Goal: Contribute content: Contribute content

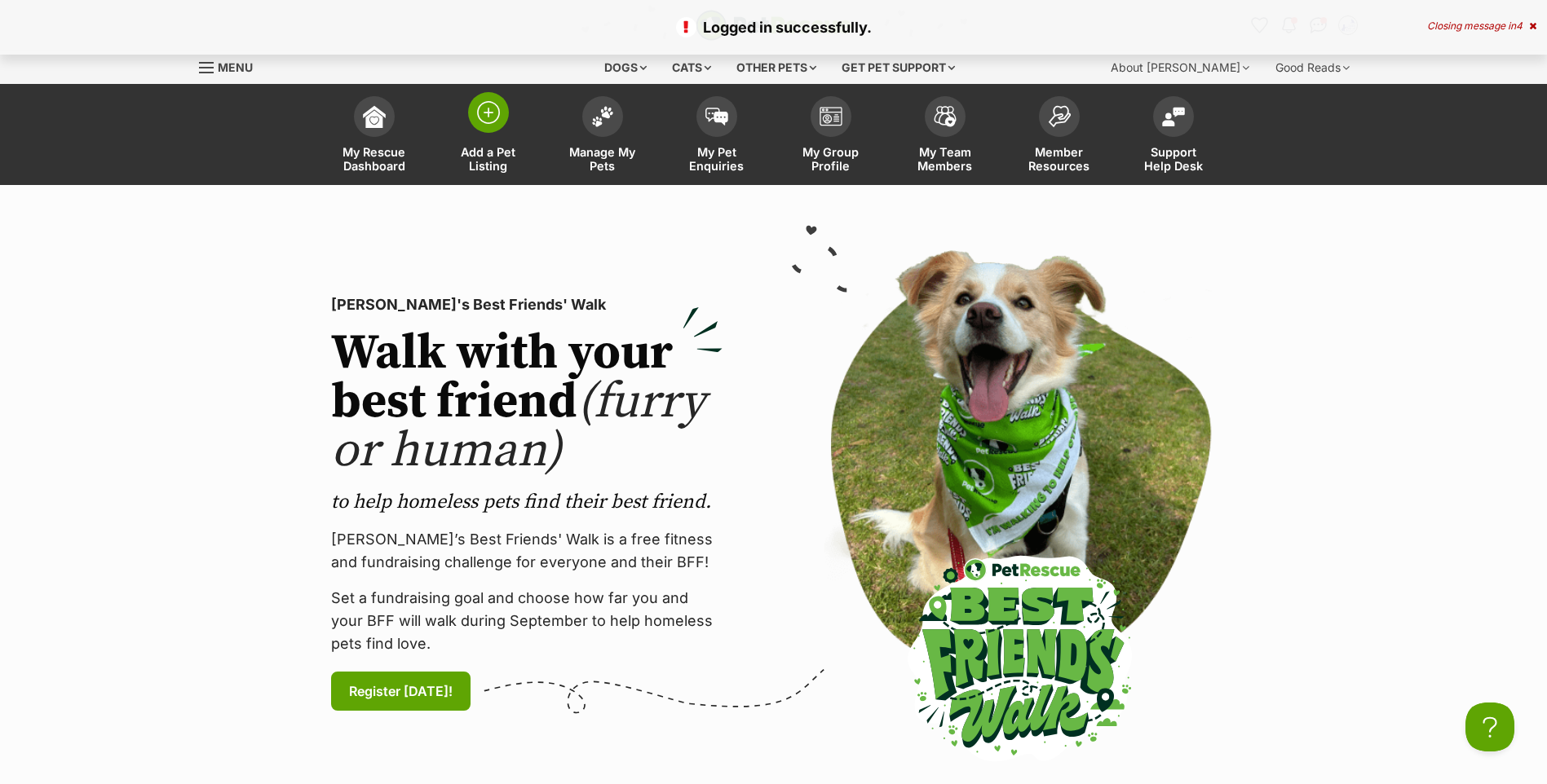
click at [501, 124] on span at bounding box center [488, 112] width 41 height 41
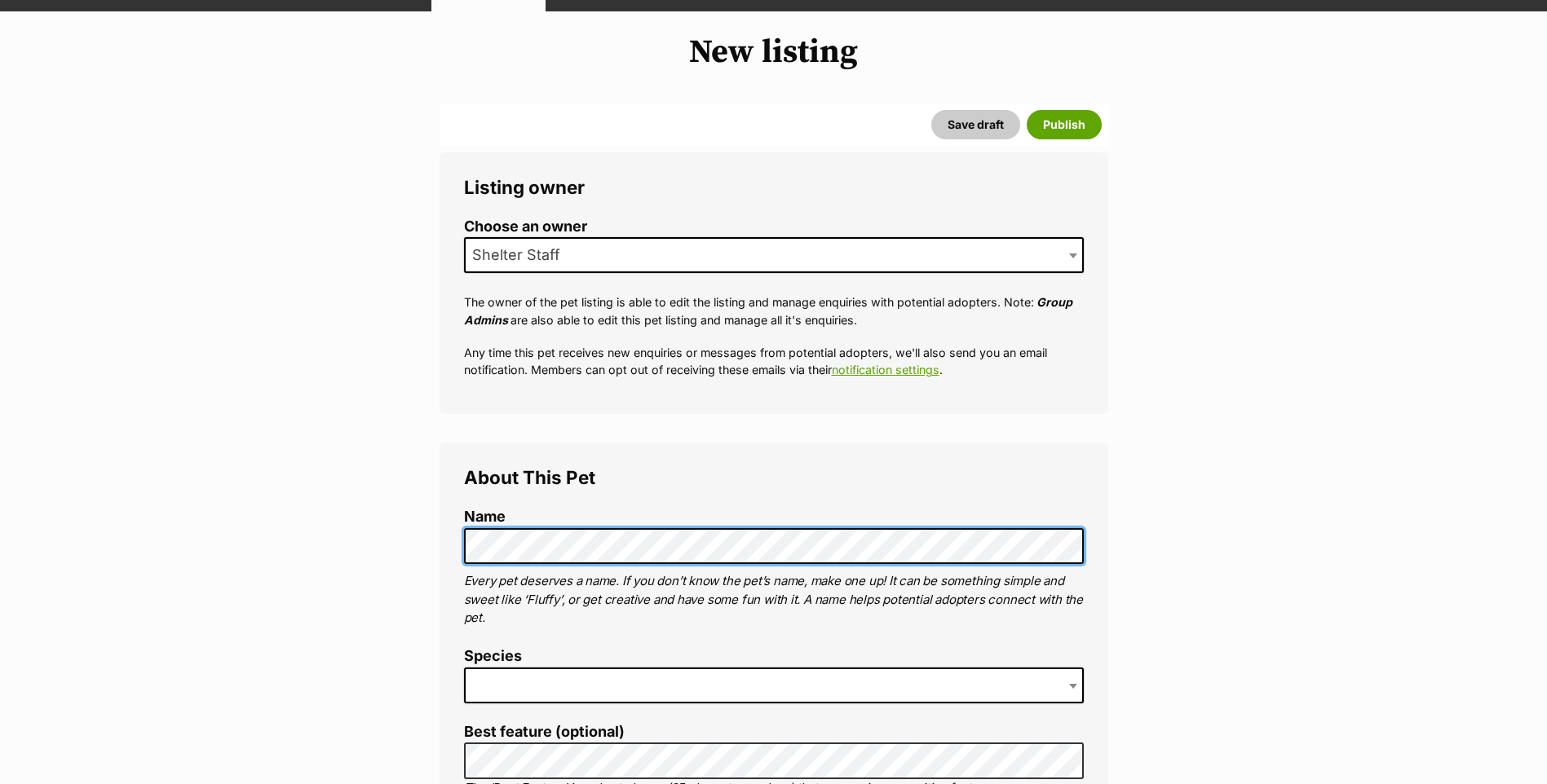
scroll to position [348, 0]
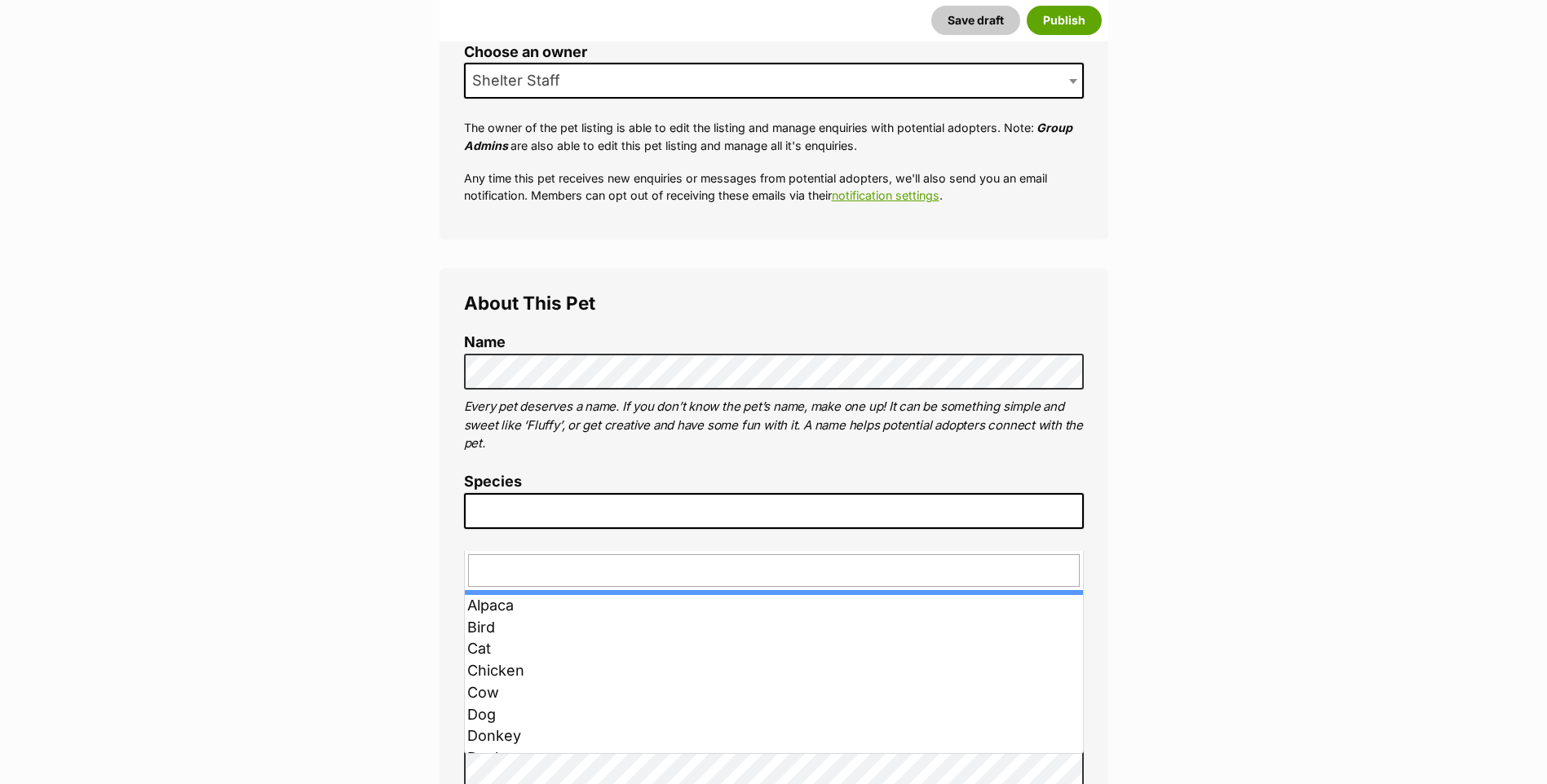
click at [480, 529] on span at bounding box center [774, 511] width 620 height 36
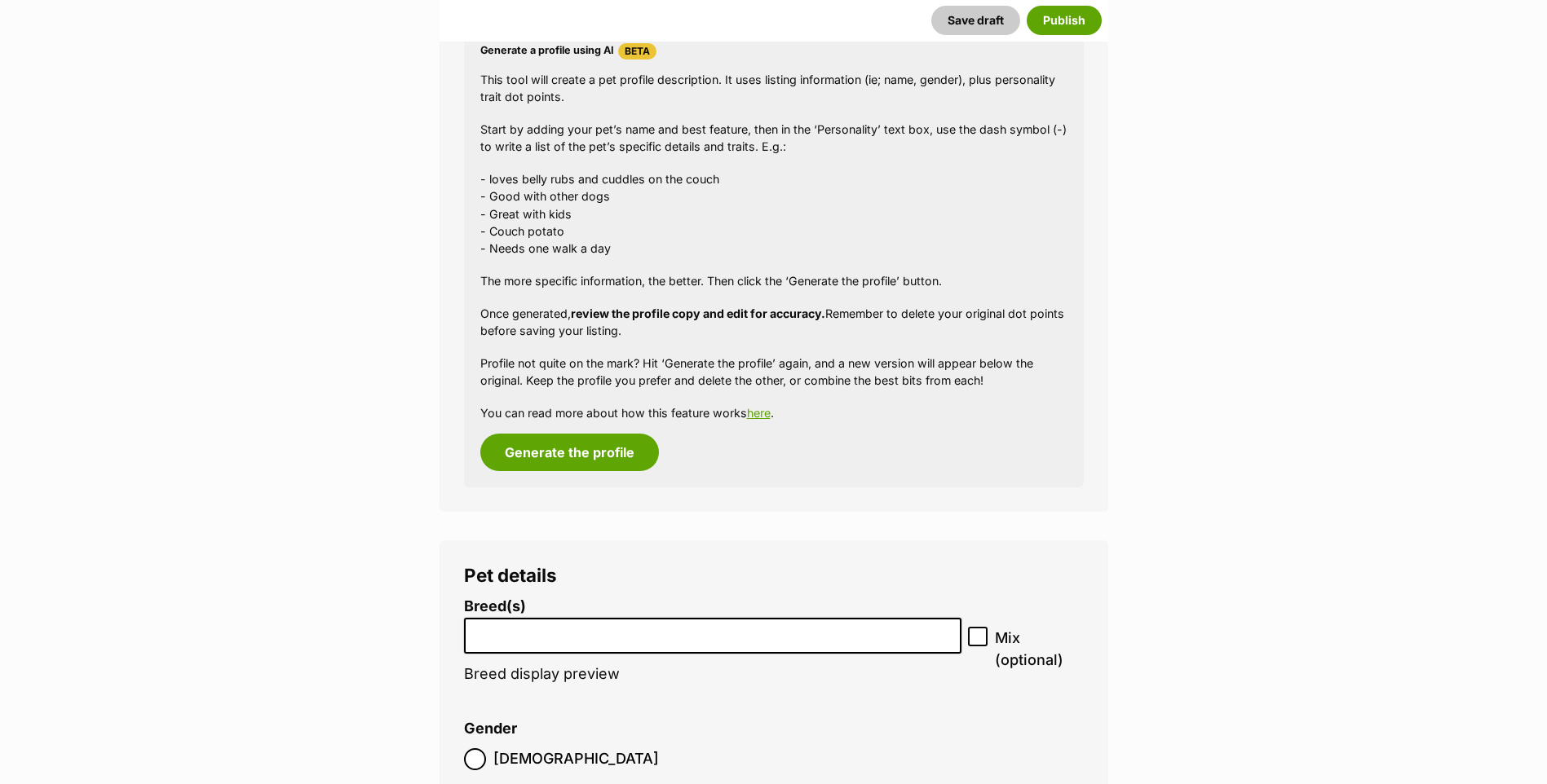
scroll to position [1677, 0]
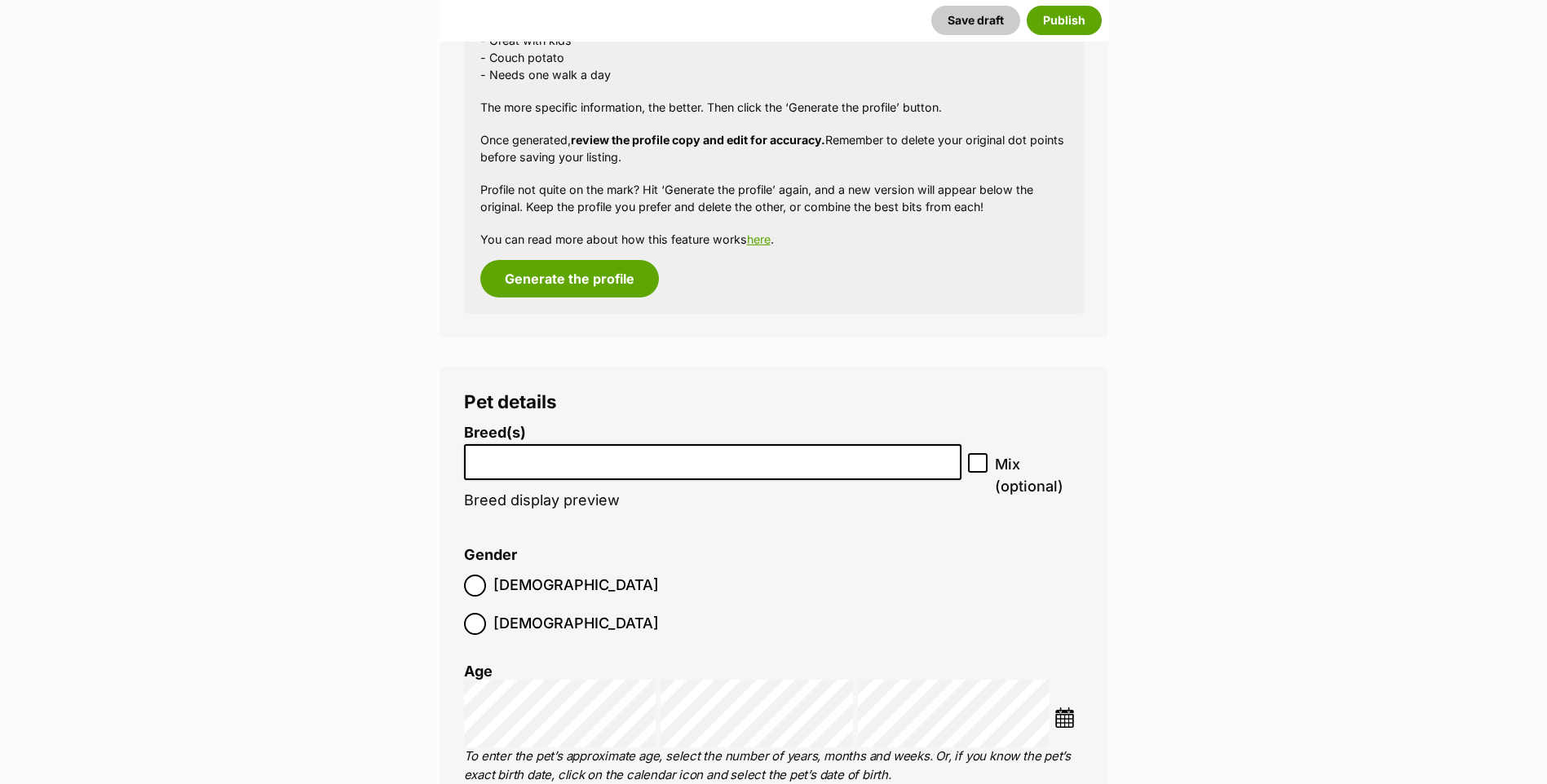
drag, startPoint x: 729, startPoint y: 490, endPoint x: 728, endPoint y: 501, distance: 11.0
click at [730, 480] on li at bounding box center [713, 463] width 487 height 33
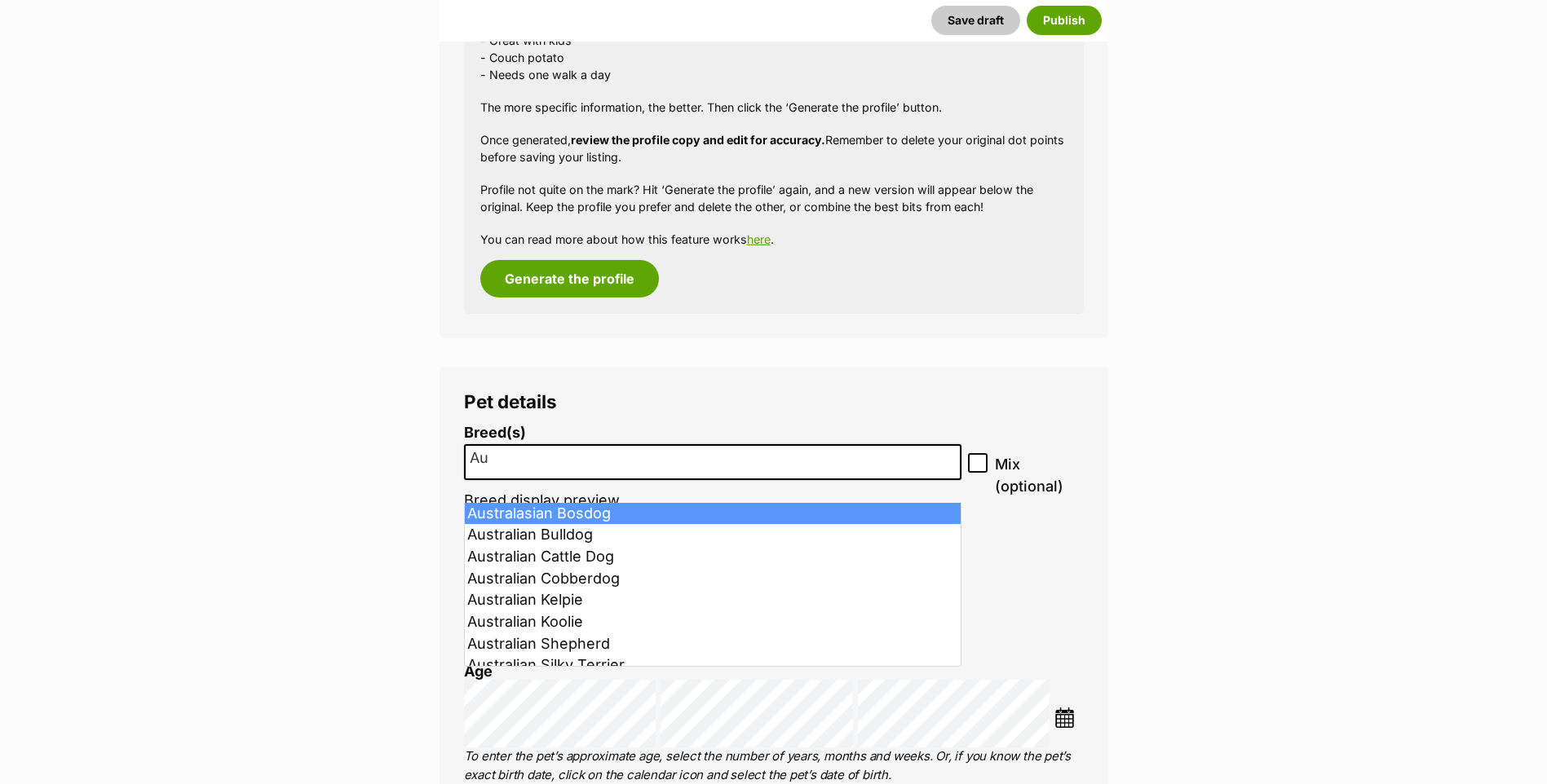
type input "A"
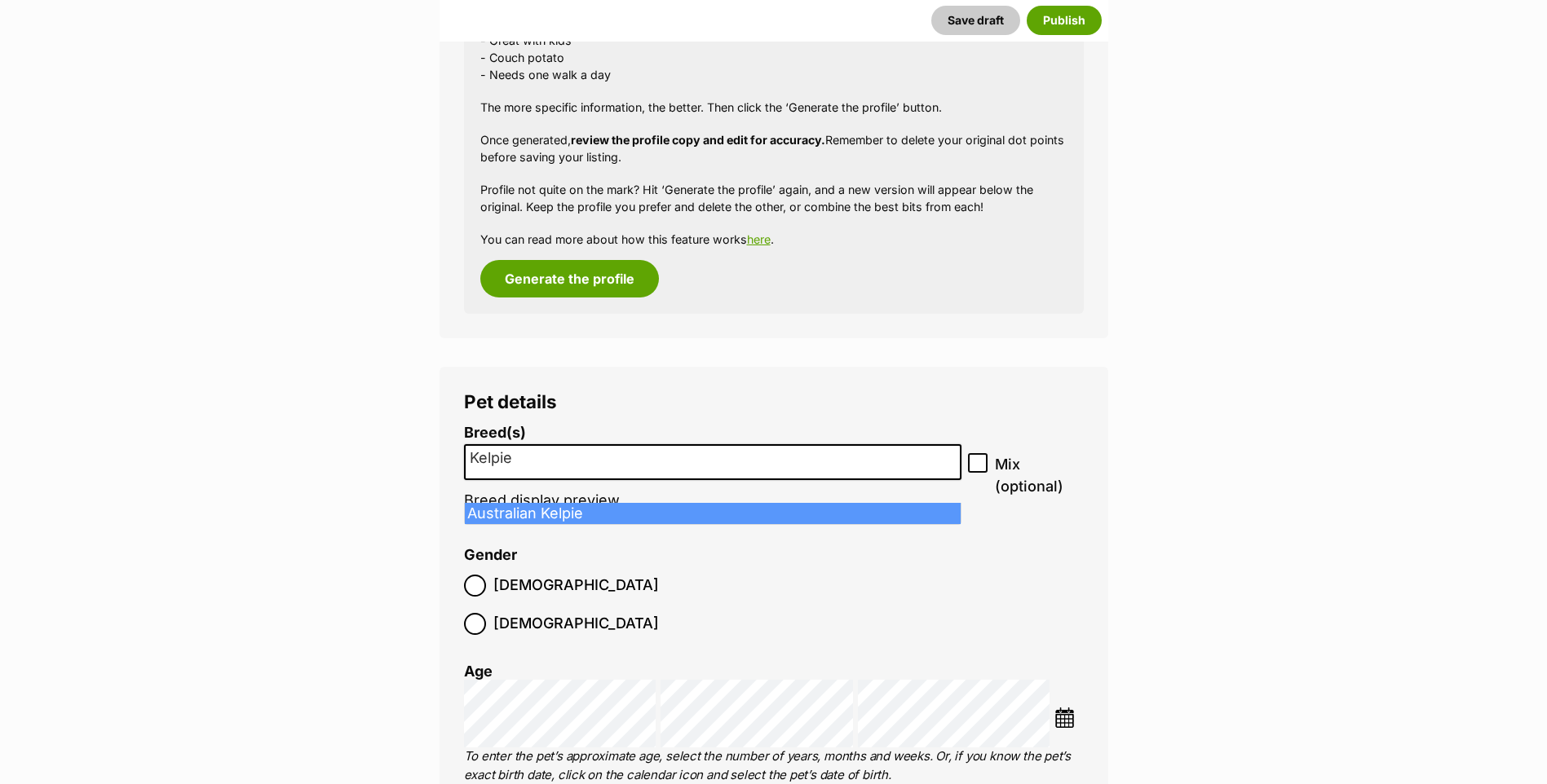
type input "Kelpie"
select select "723"
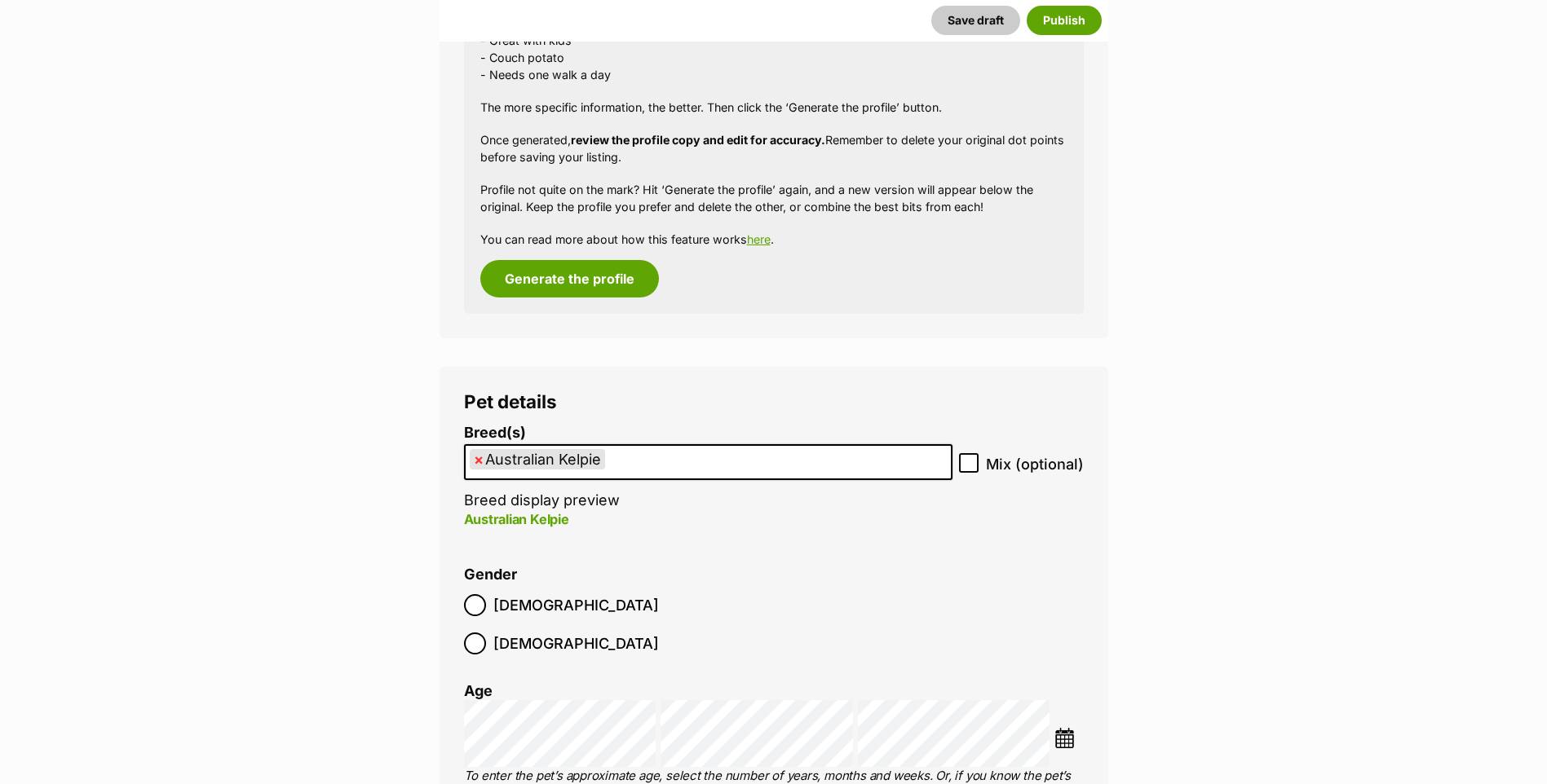
scroll to position [1850, 0]
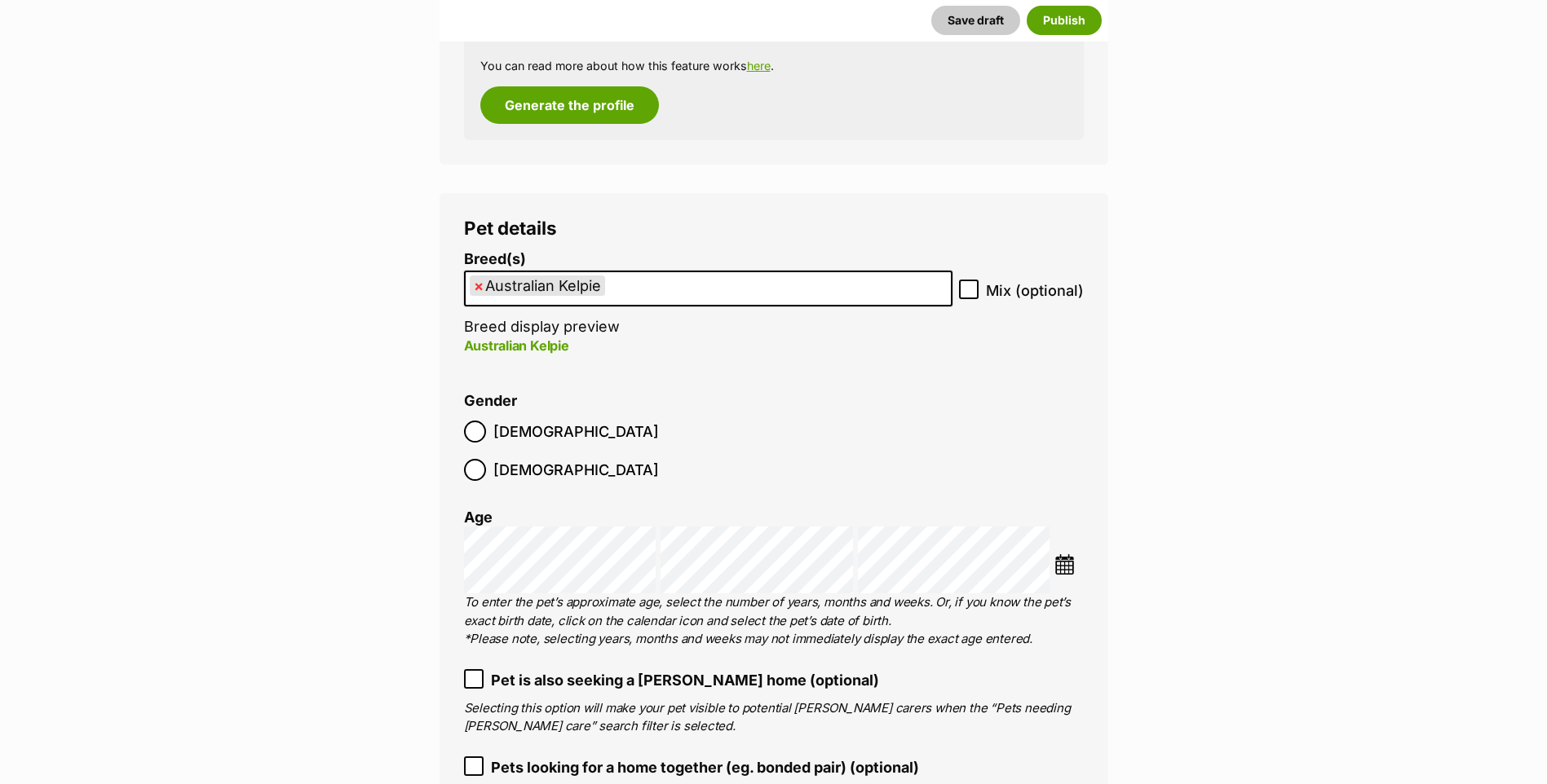
click at [488, 443] on label "Male" at bounding box center [561, 431] width 195 height 22
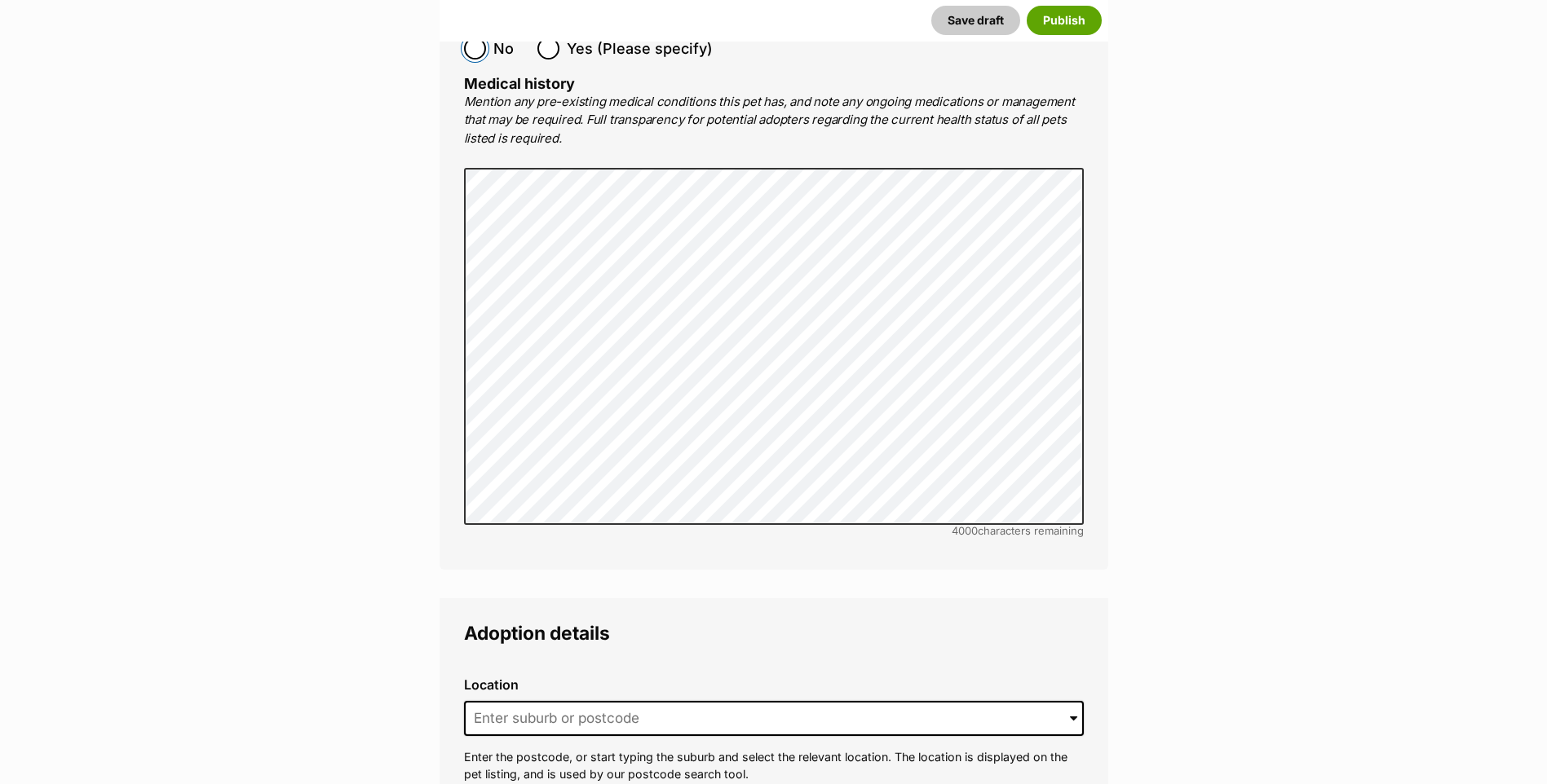
scroll to position [3590, 0]
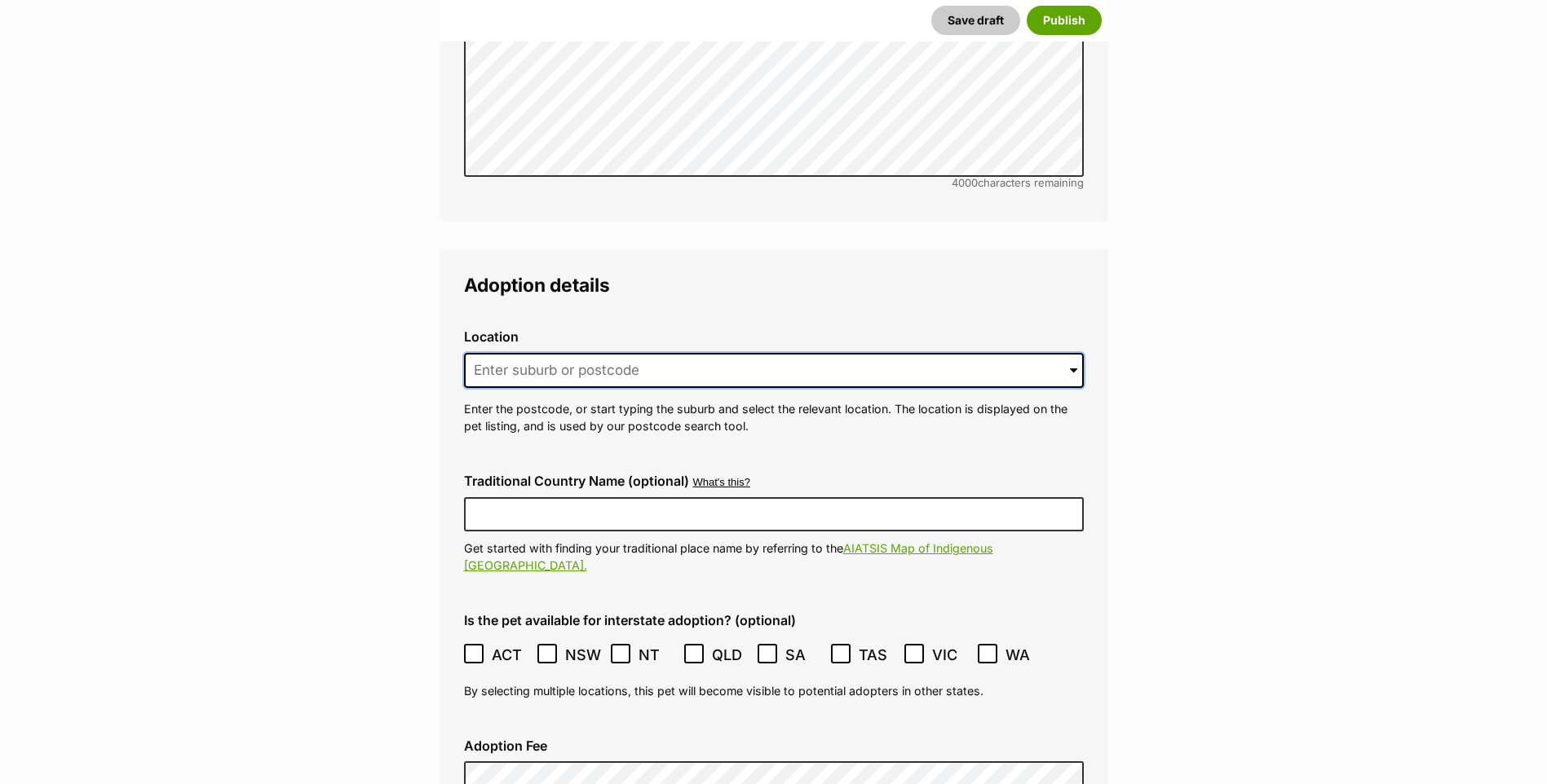
click at [605, 365] on input at bounding box center [774, 370] width 620 height 36
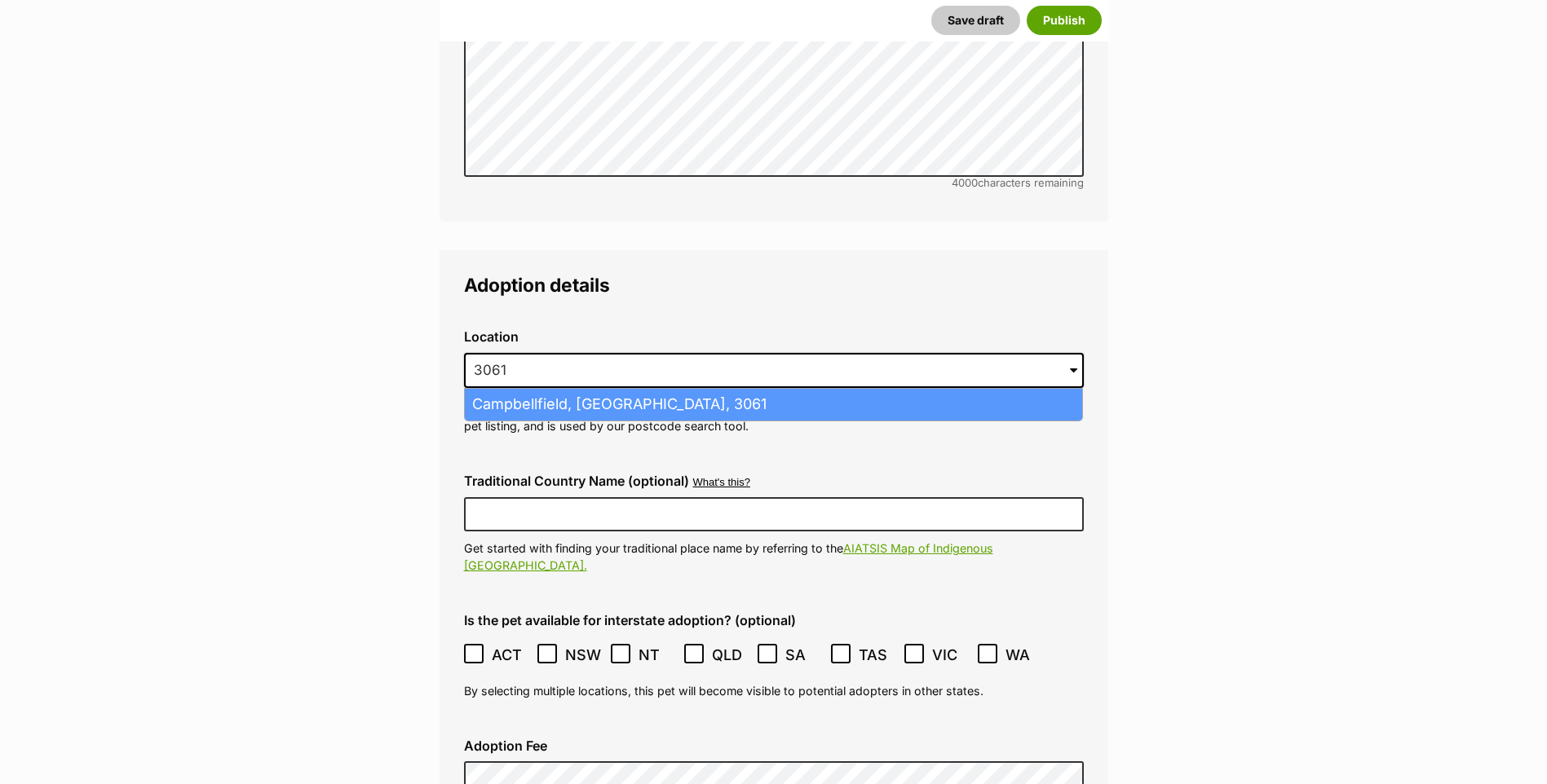
click at [664, 389] on li "Campbellfield, Victoria, 3061" at bounding box center [773, 405] width 617 height 32
type input "Campbellfield, Victoria, 3061"
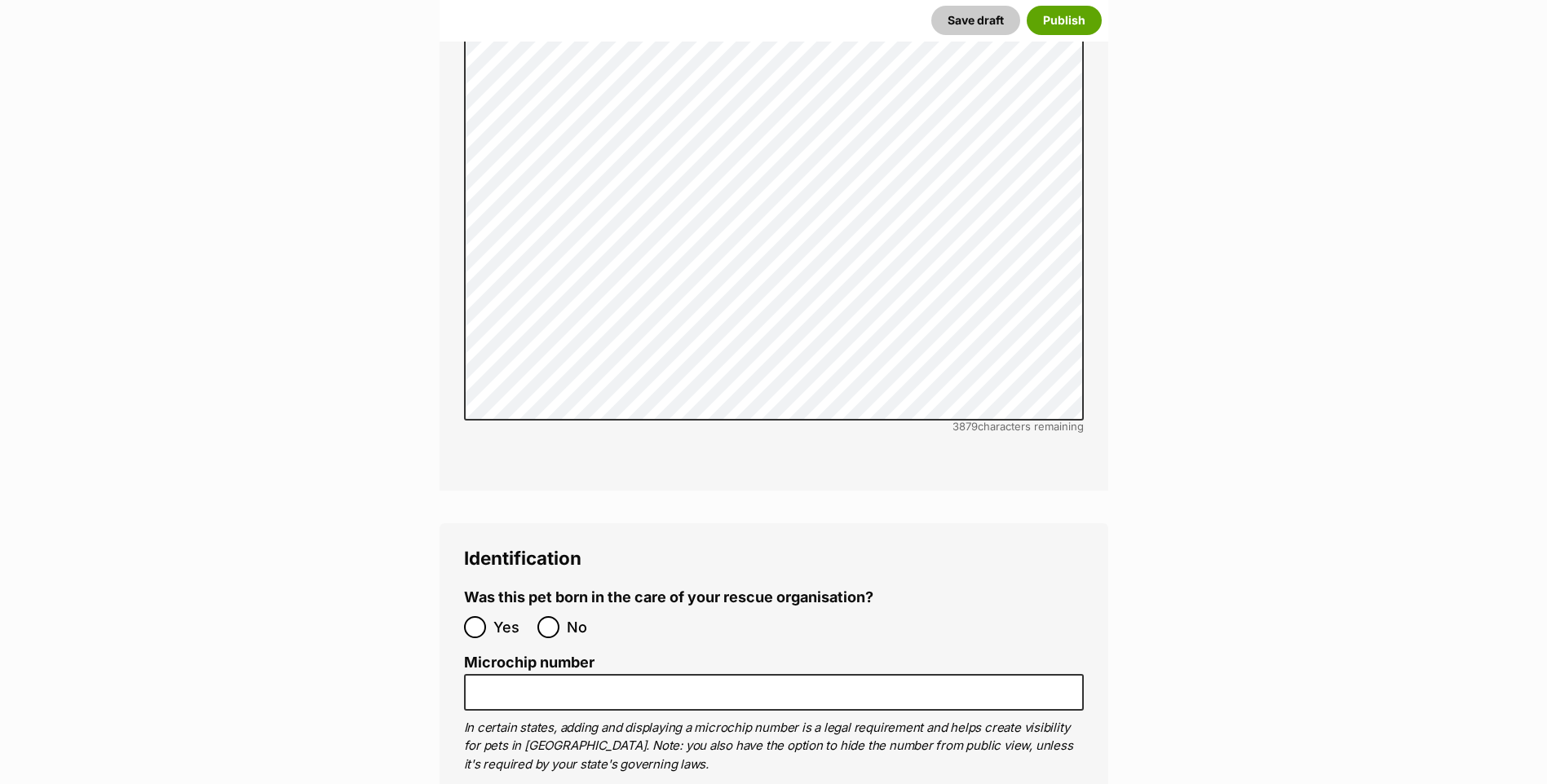
scroll to position [4981, 0]
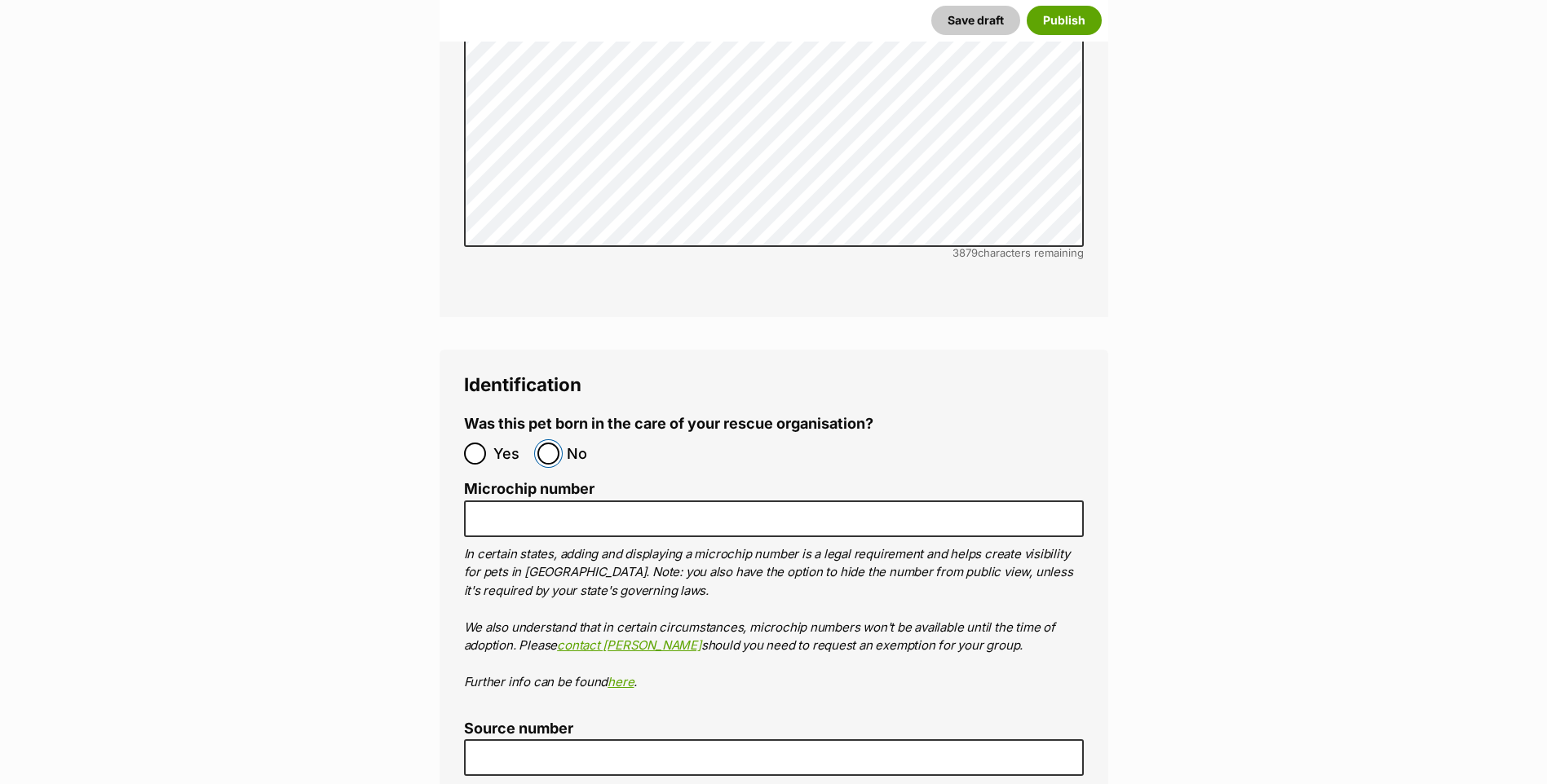
click at [540, 443] on input "No" at bounding box center [548, 454] width 22 height 22
radio input "true"
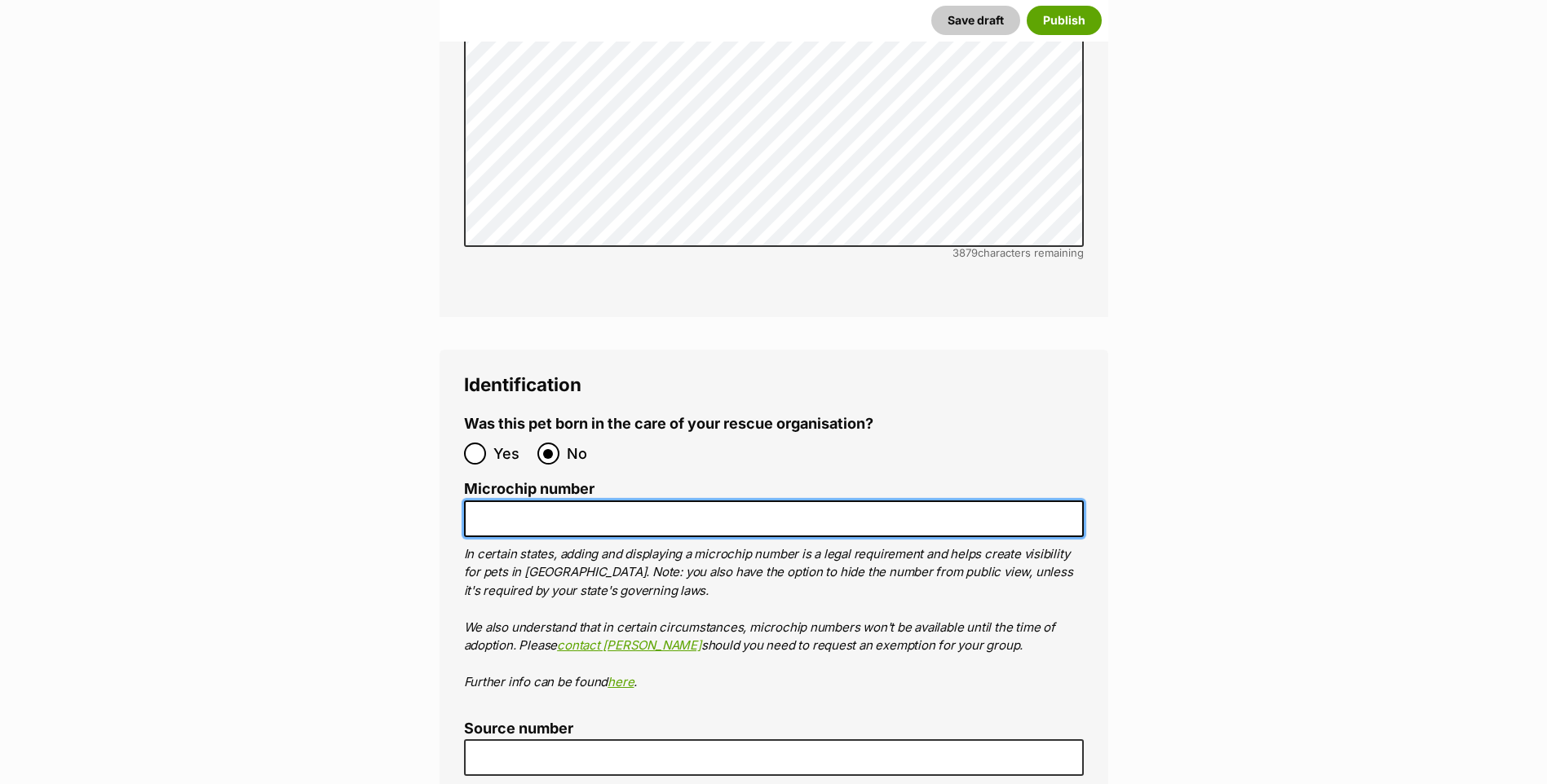
click at [608, 500] on input "Microchip number" at bounding box center [774, 519] width 620 height 37
paste input "953010007738186"
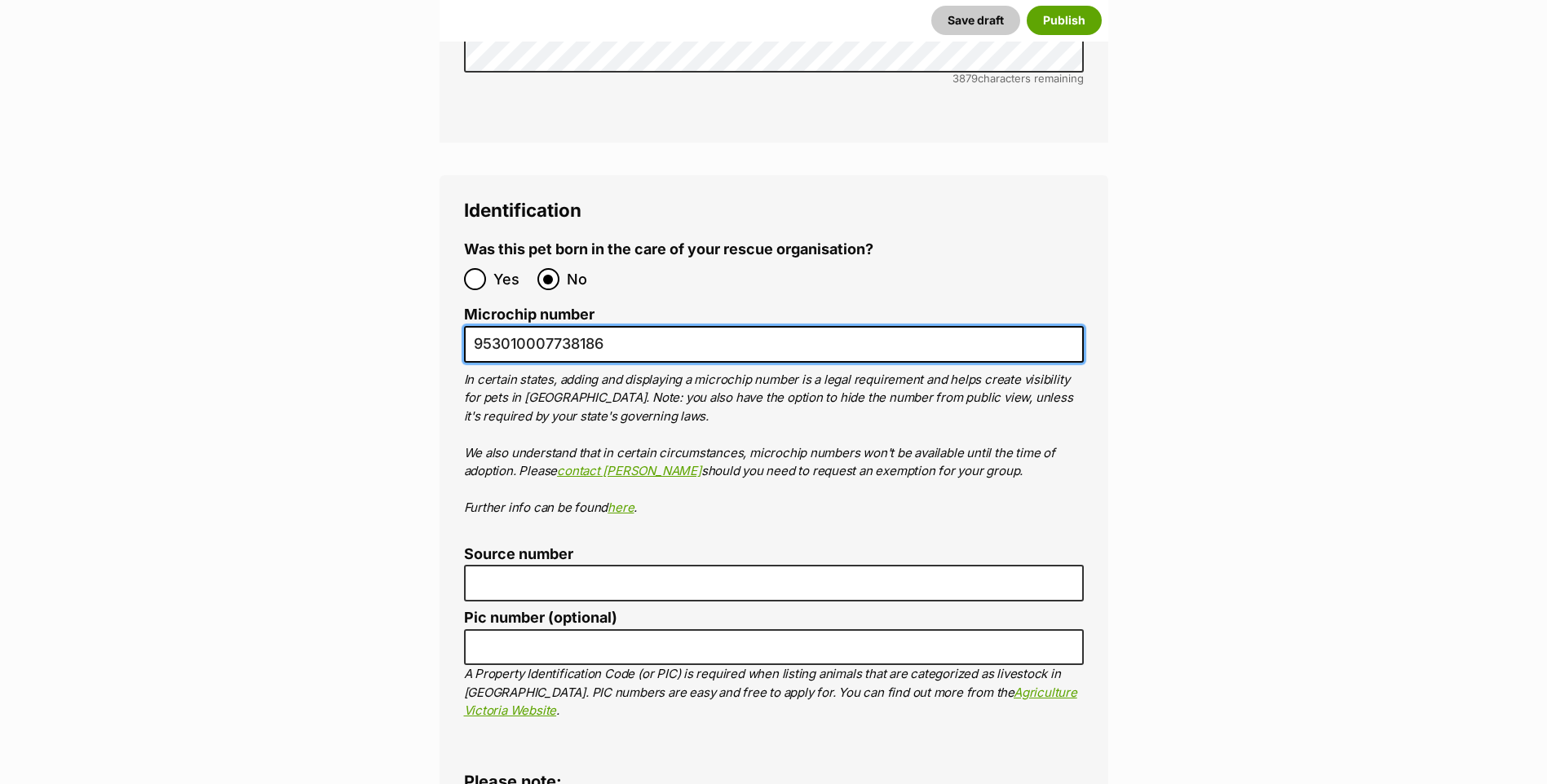
type input "953010007738186"
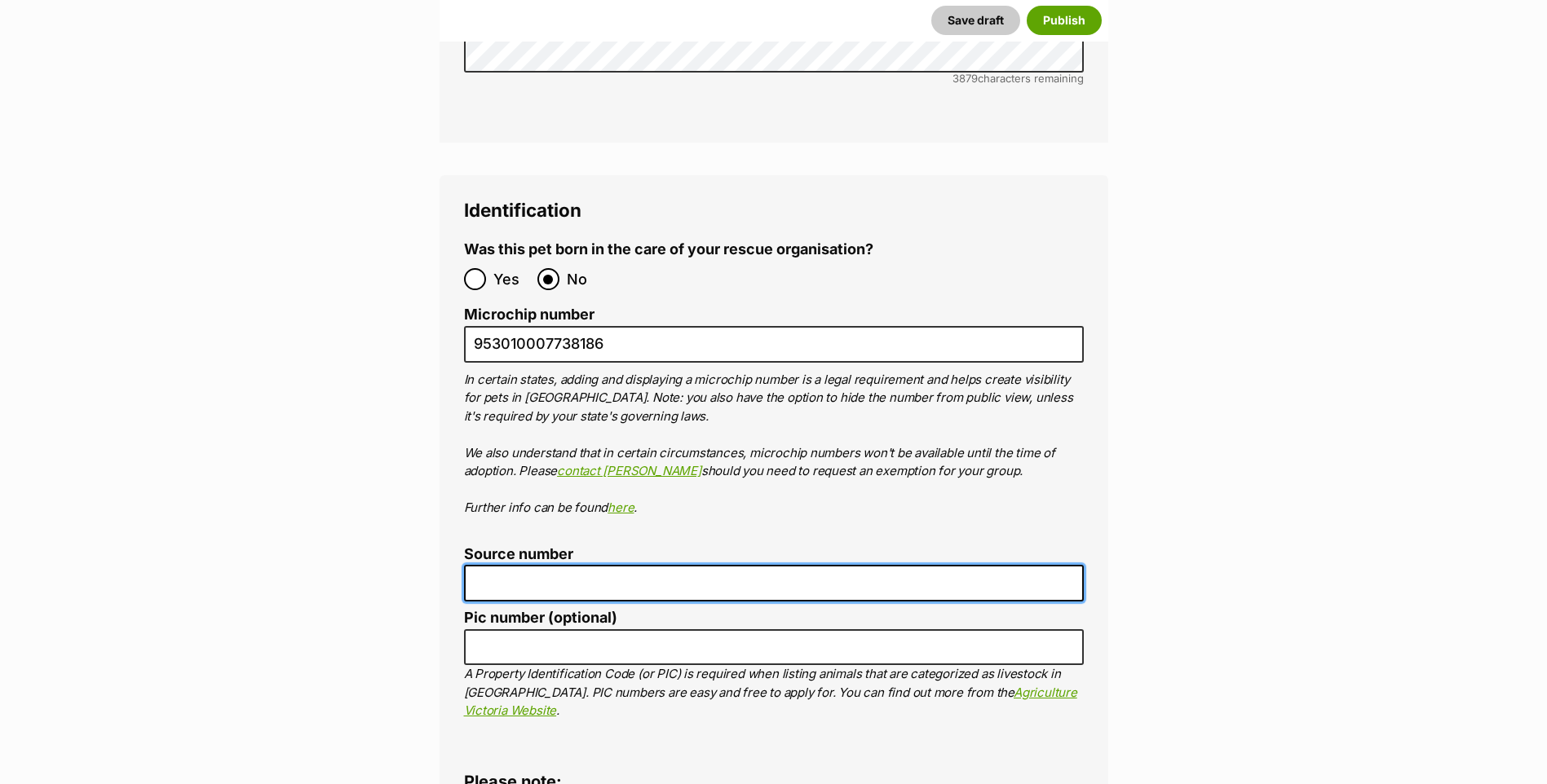
click at [500, 565] on input "Source number" at bounding box center [774, 584] width 620 height 37
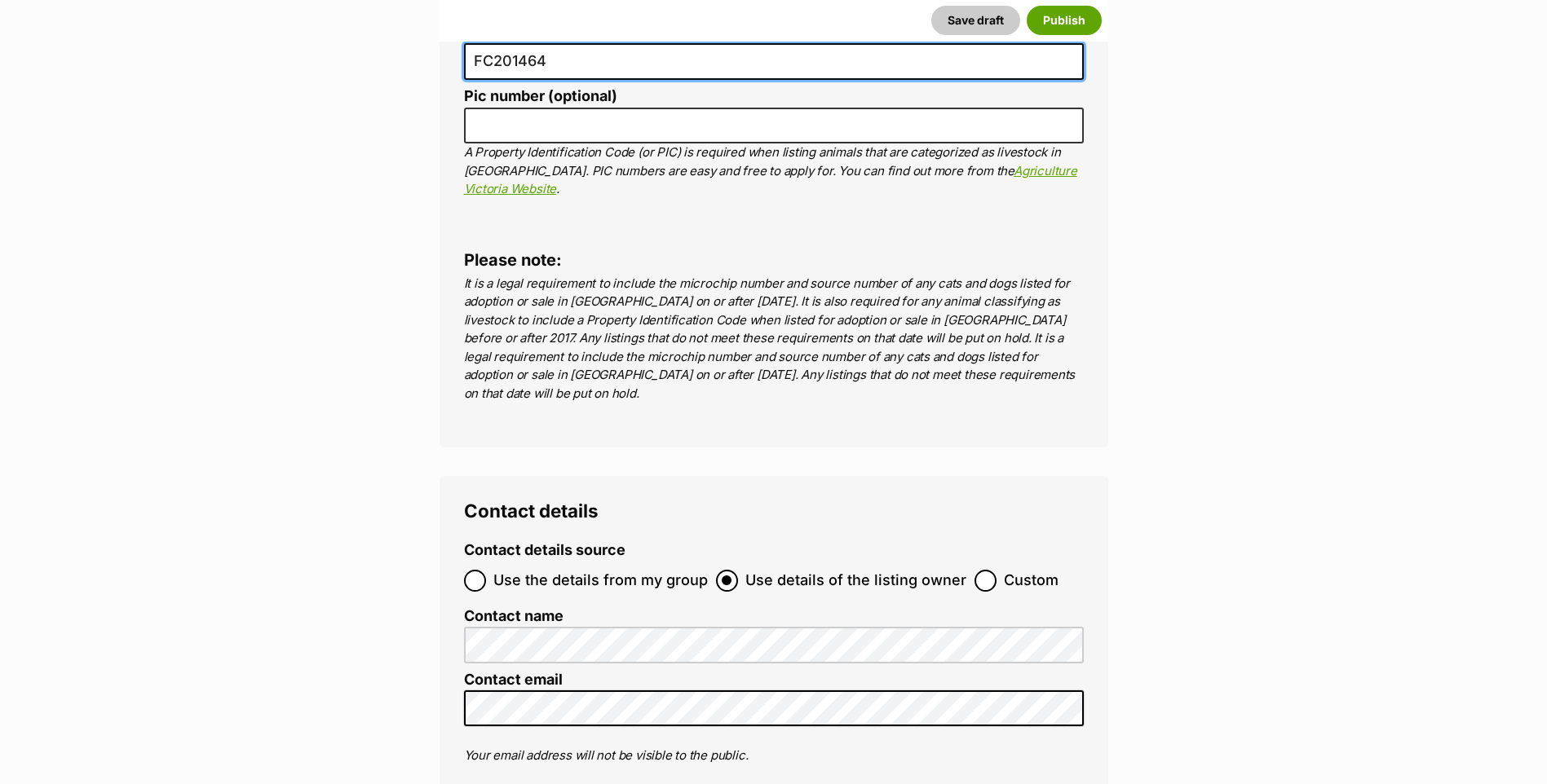
scroll to position [5851, 0]
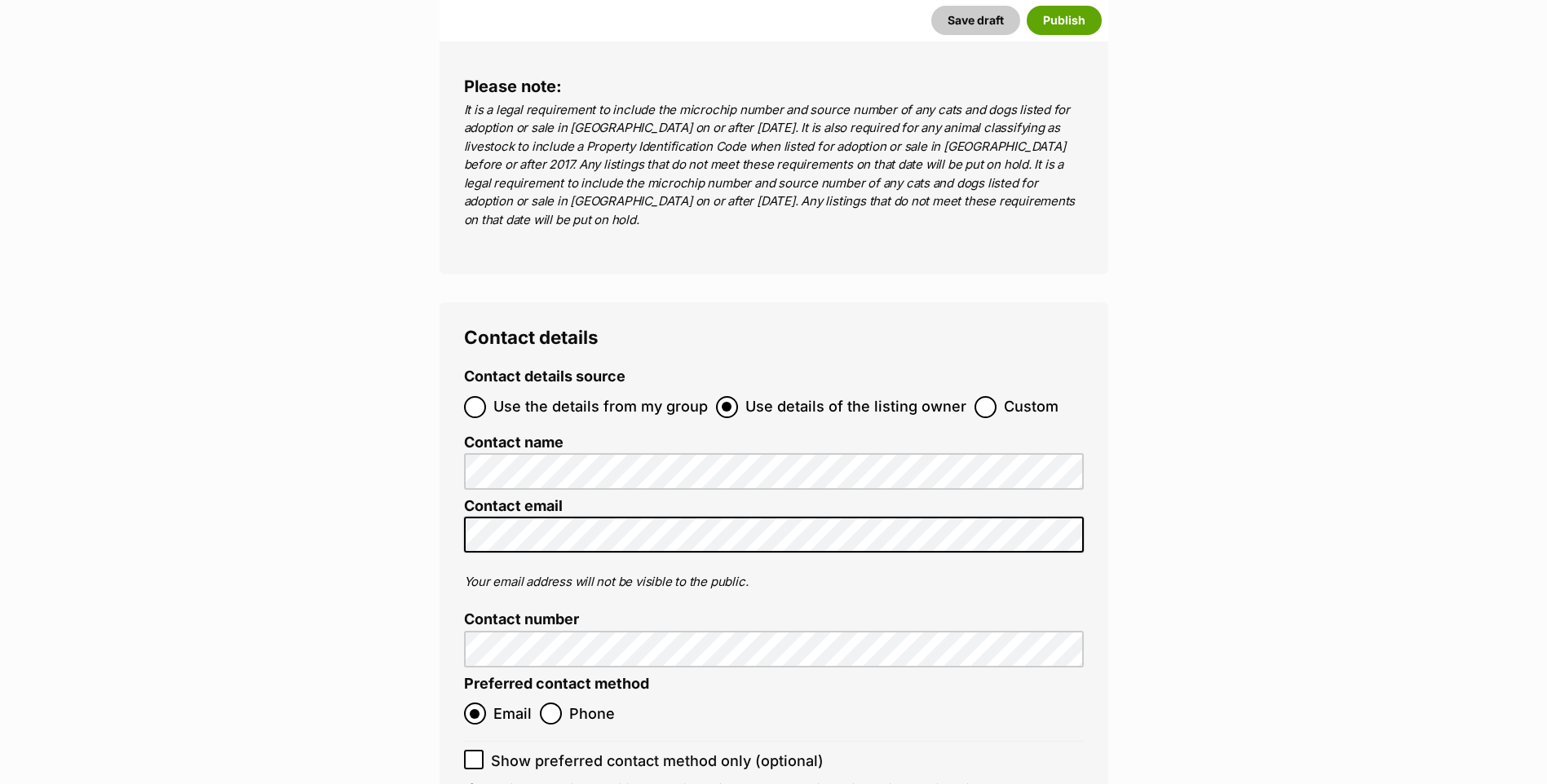
type input "FC201464"
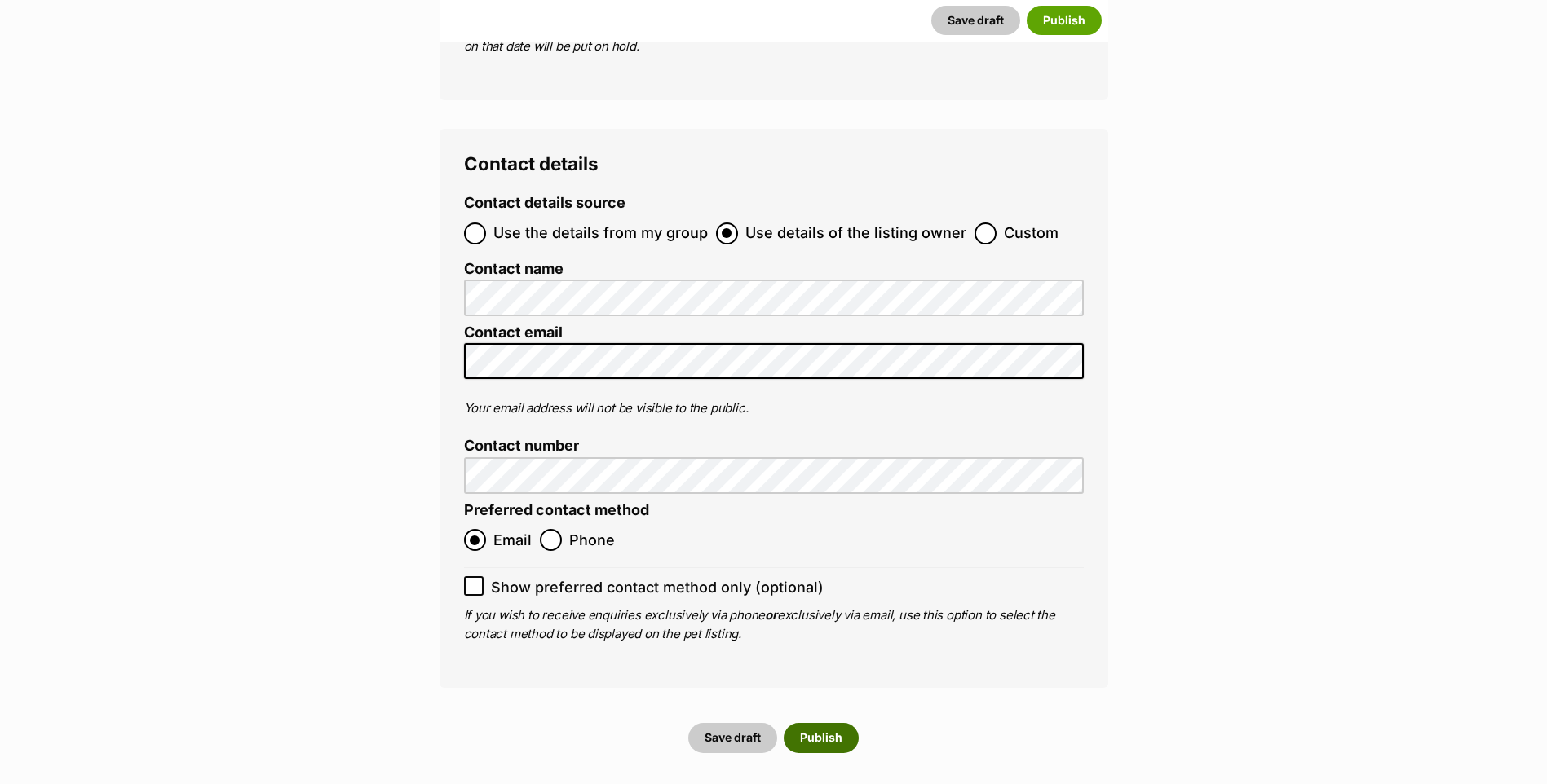
click at [824, 723] on button "Publish" at bounding box center [820, 738] width 75 height 30
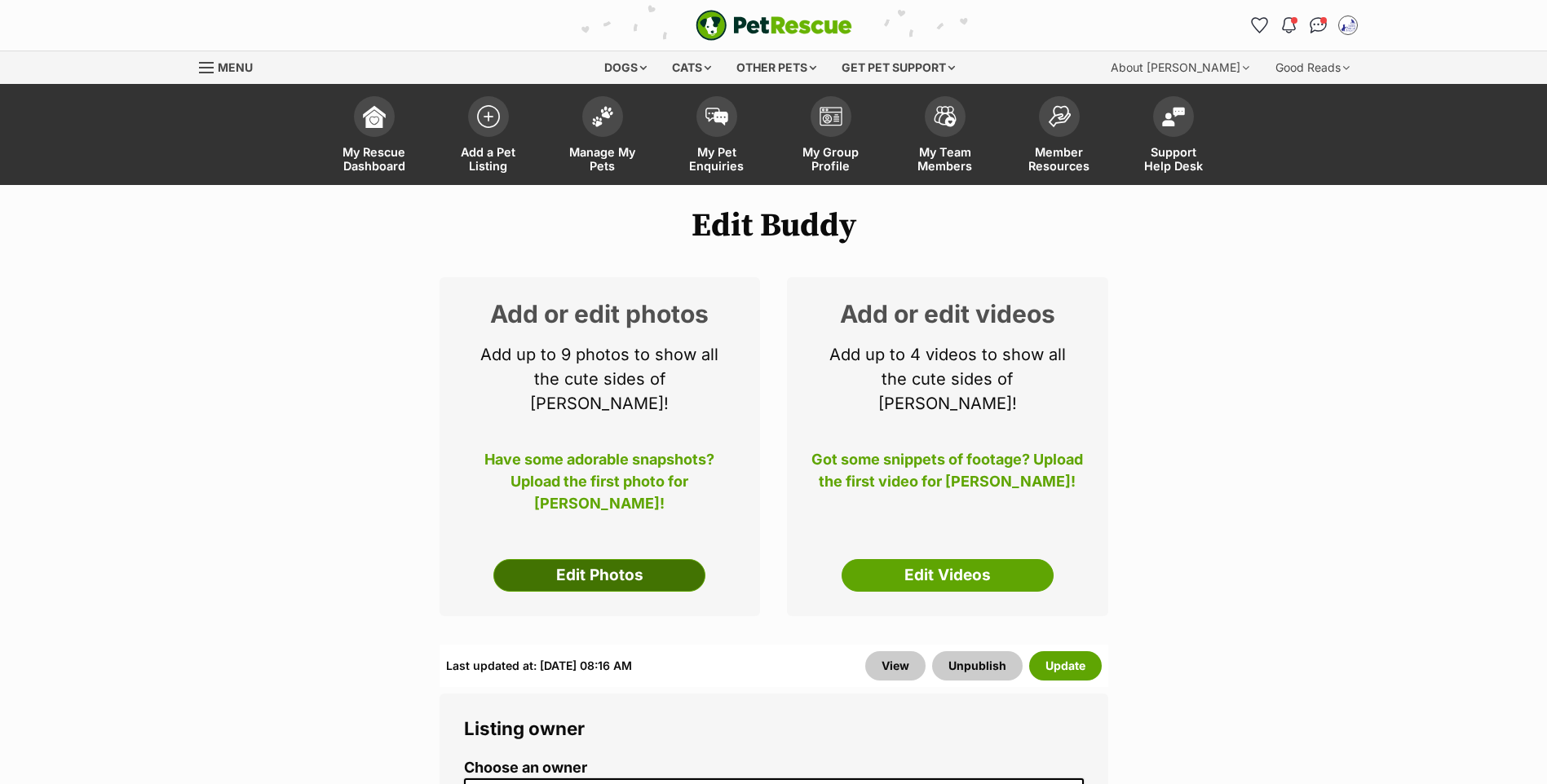
click at [608, 566] on link "Edit Photos" at bounding box center [599, 575] width 212 height 32
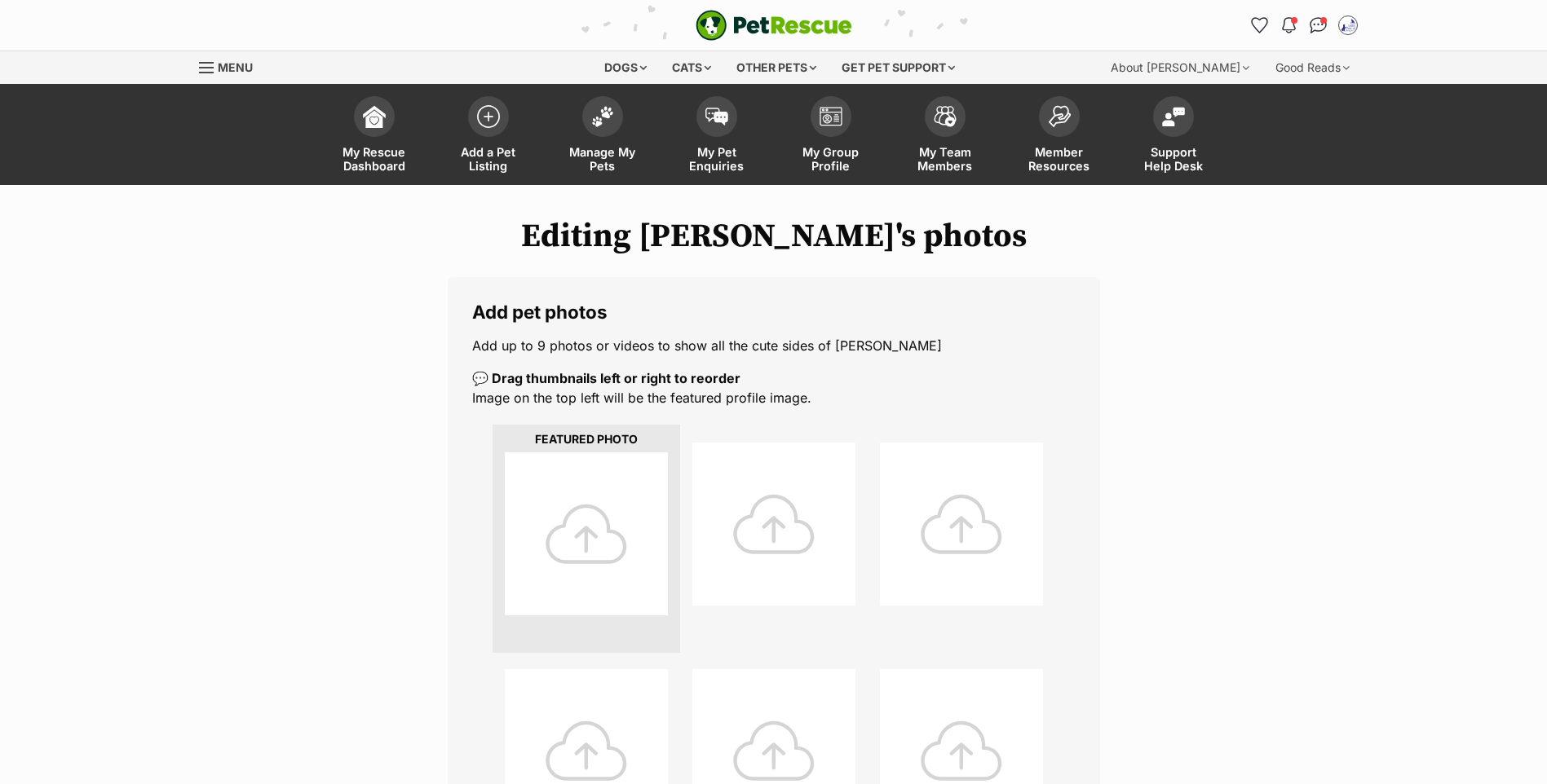
click at [593, 542] on div at bounding box center [587, 534] width 163 height 163
click at [610, 572] on div at bounding box center [587, 534] width 163 height 163
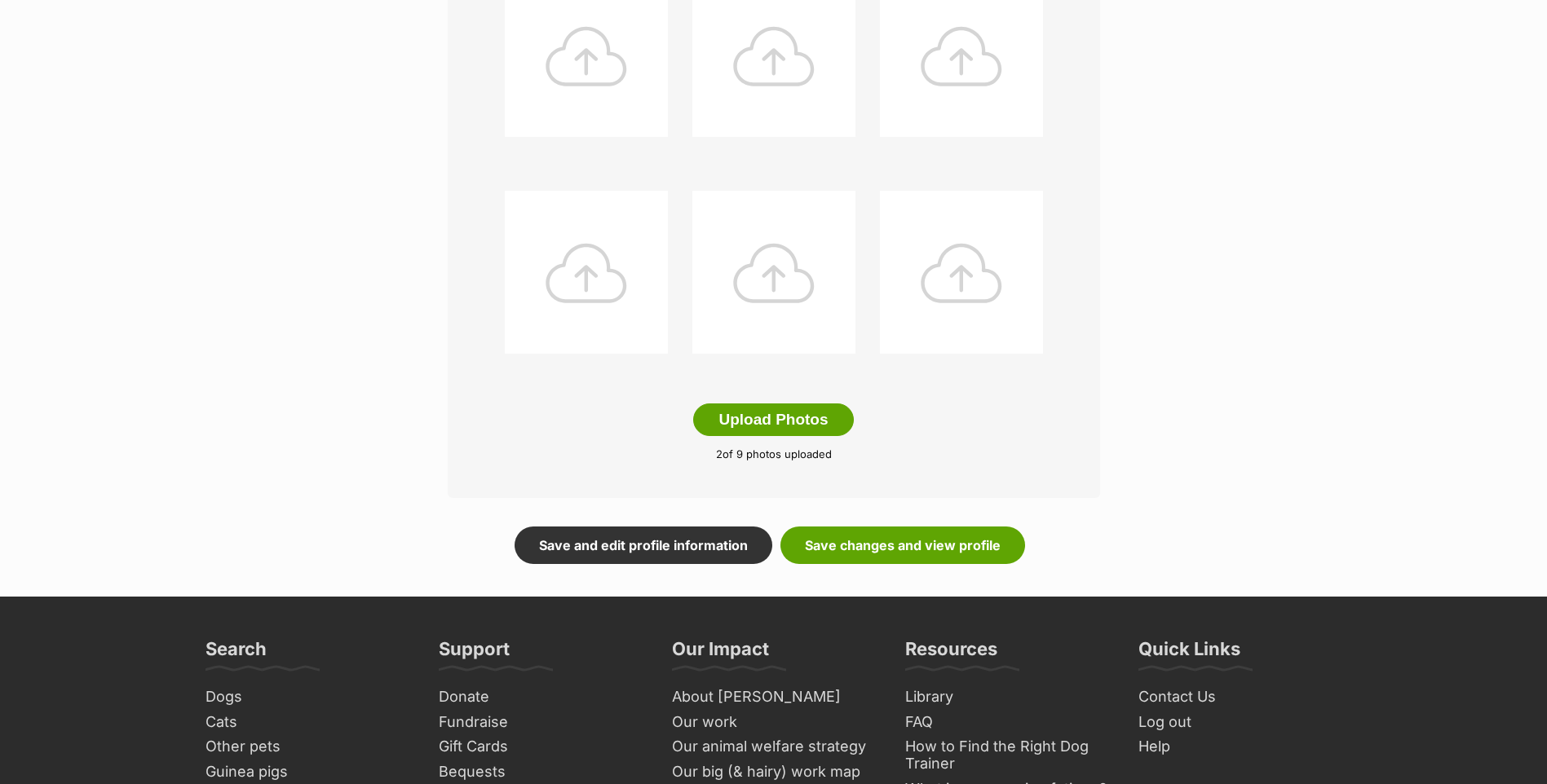
scroll to position [869, 0]
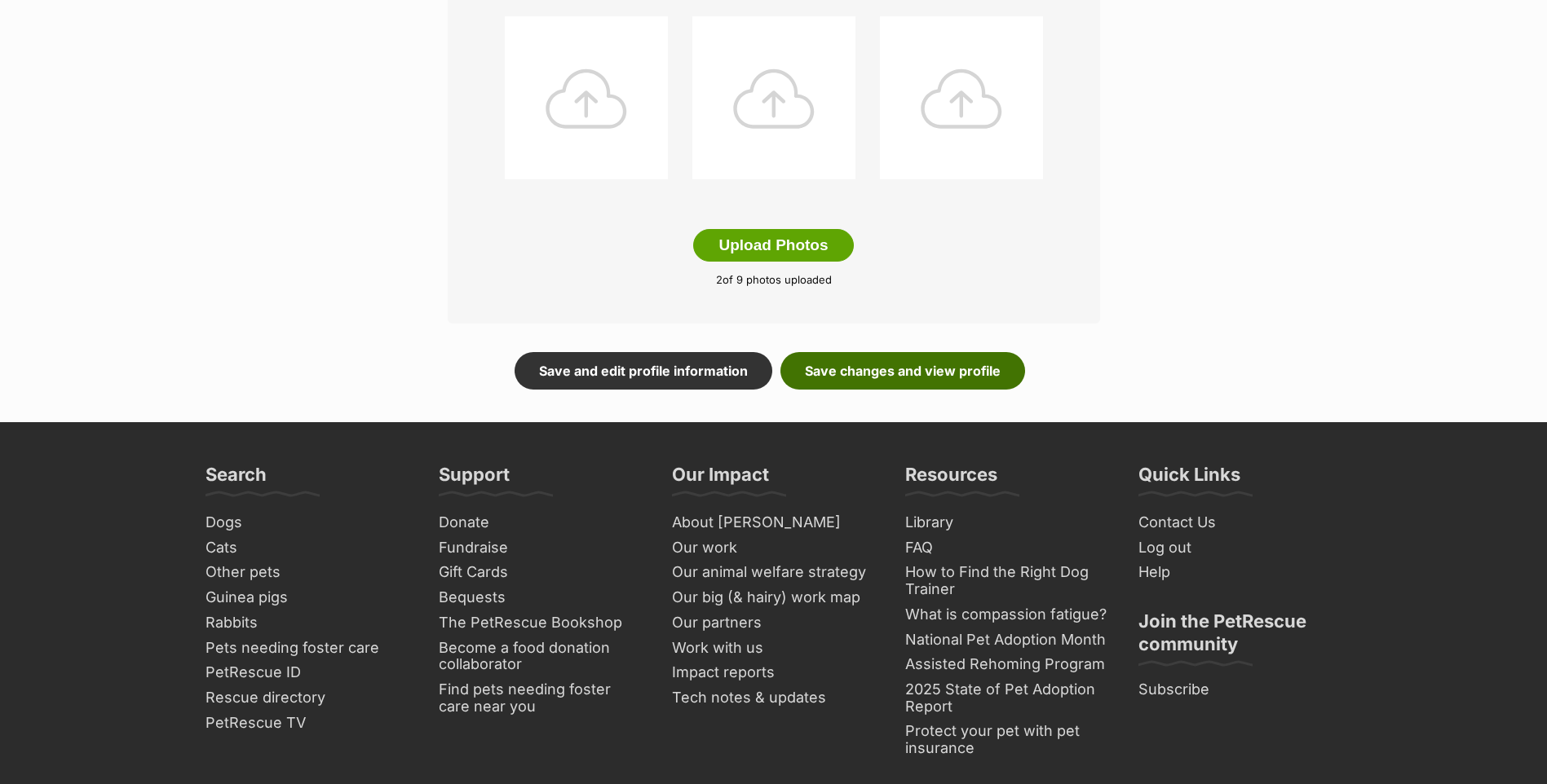
click at [971, 390] on link "Save changes and view profile" at bounding box center [903, 371] width 245 height 37
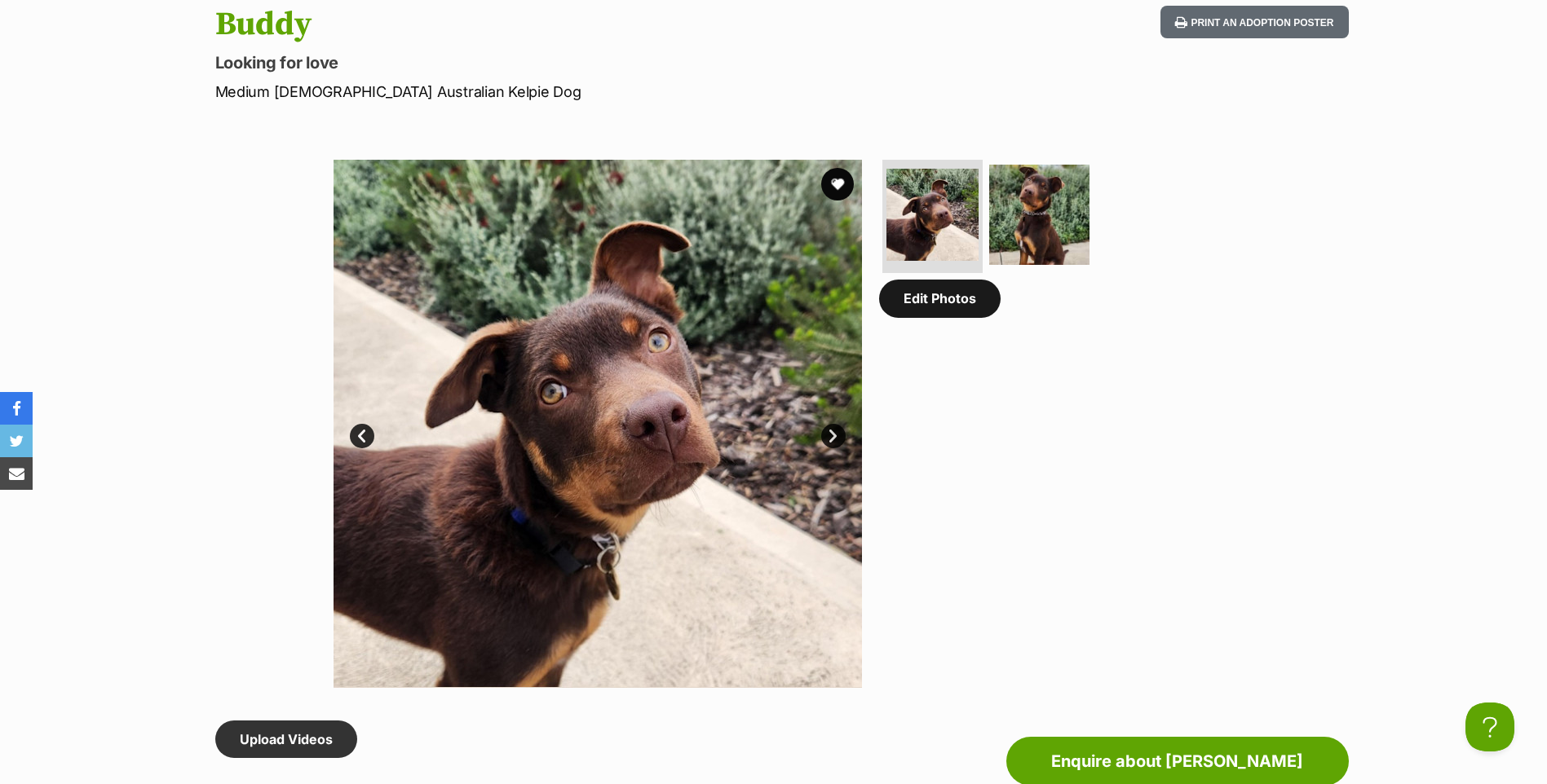
click at [959, 317] on link "Edit Photos" at bounding box center [939, 298] width 122 height 37
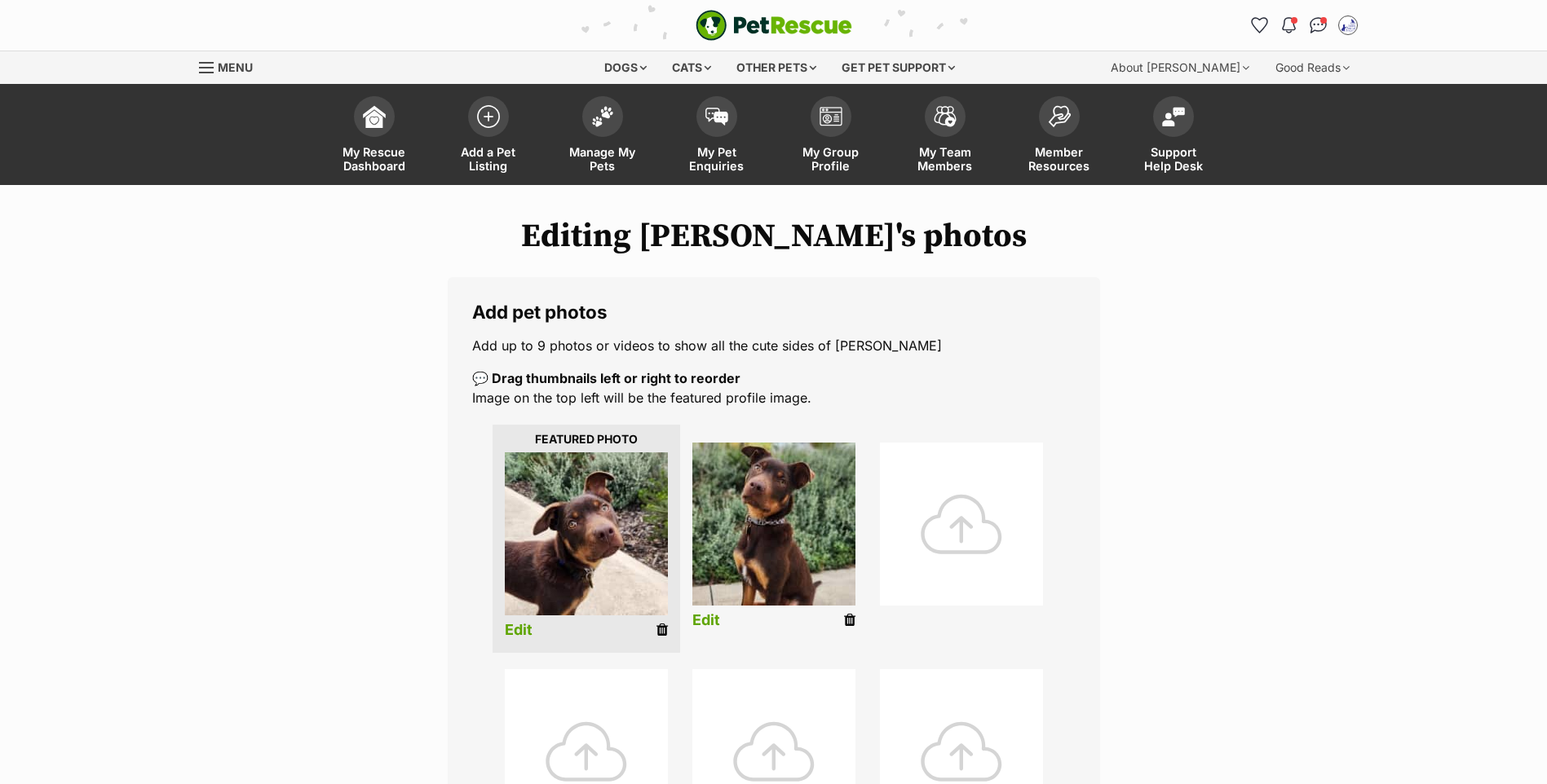
click at [965, 604] on div at bounding box center [961, 524] width 163 height 163
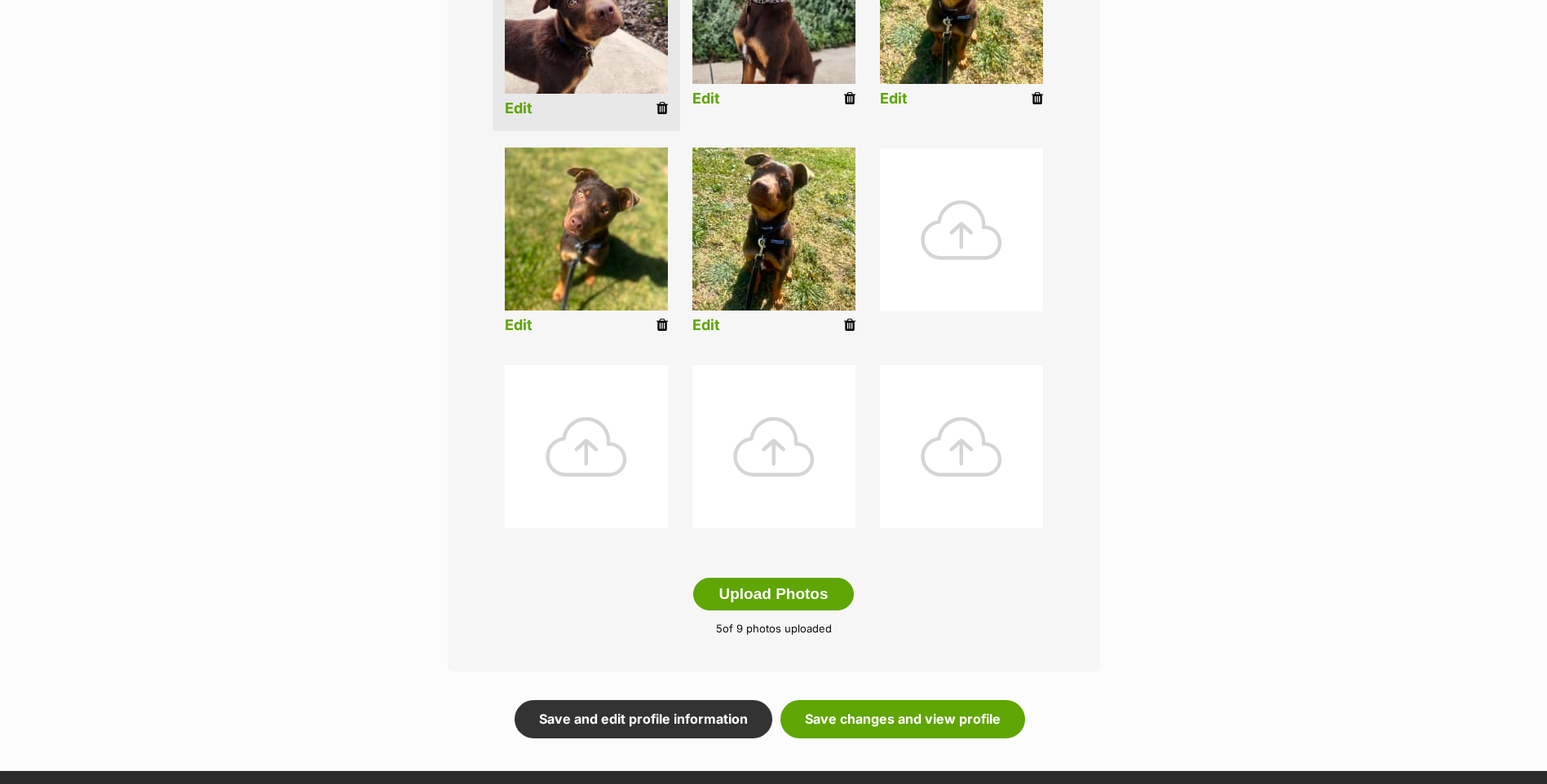
scroll to position [695, 0]
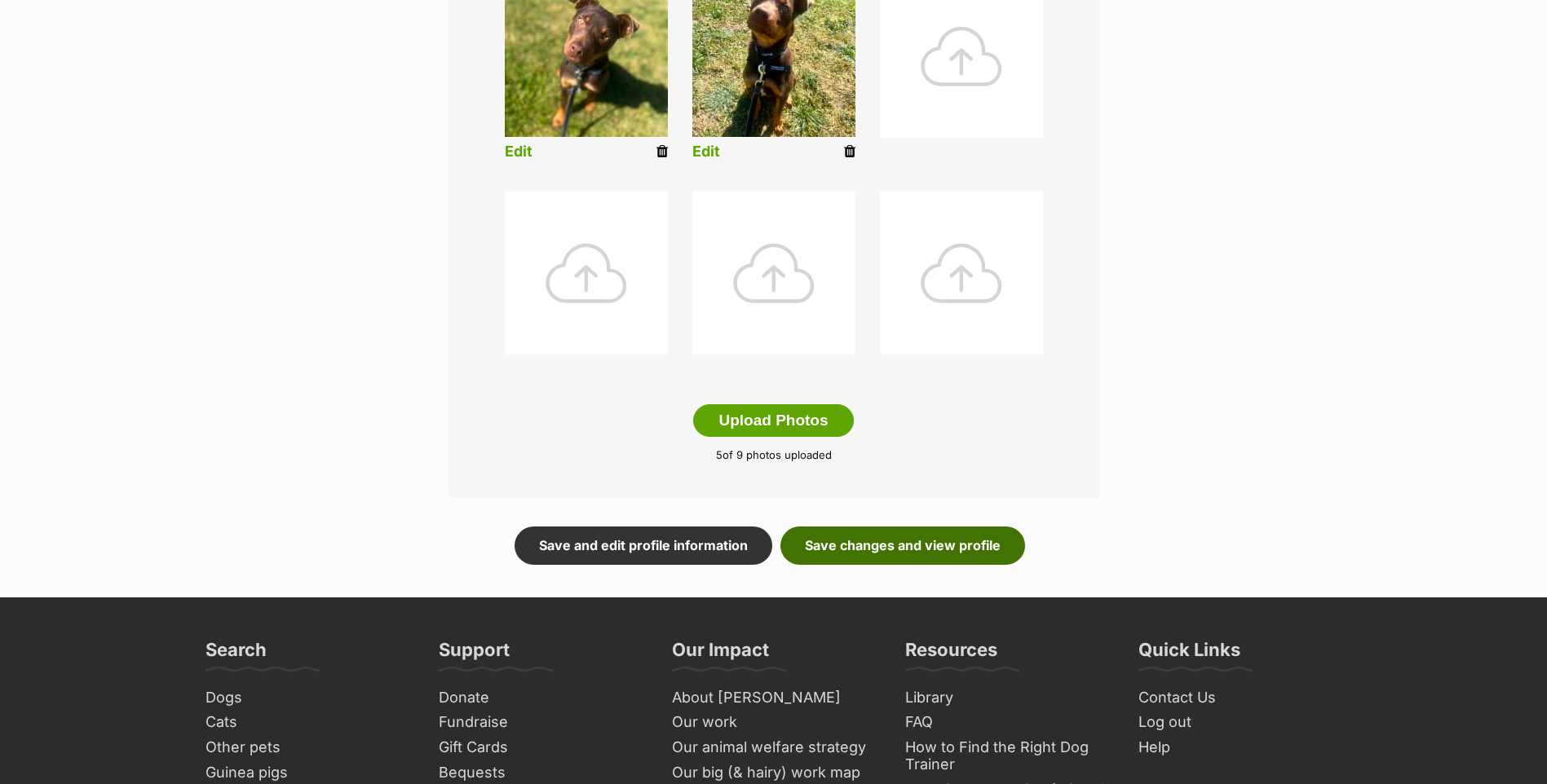
click at [861, 564] on link "Save changes and view profile" at bounding box center [903, 546] width 245 height 37
